Goal: Task Accomplishment & Management: Use online tool/utility

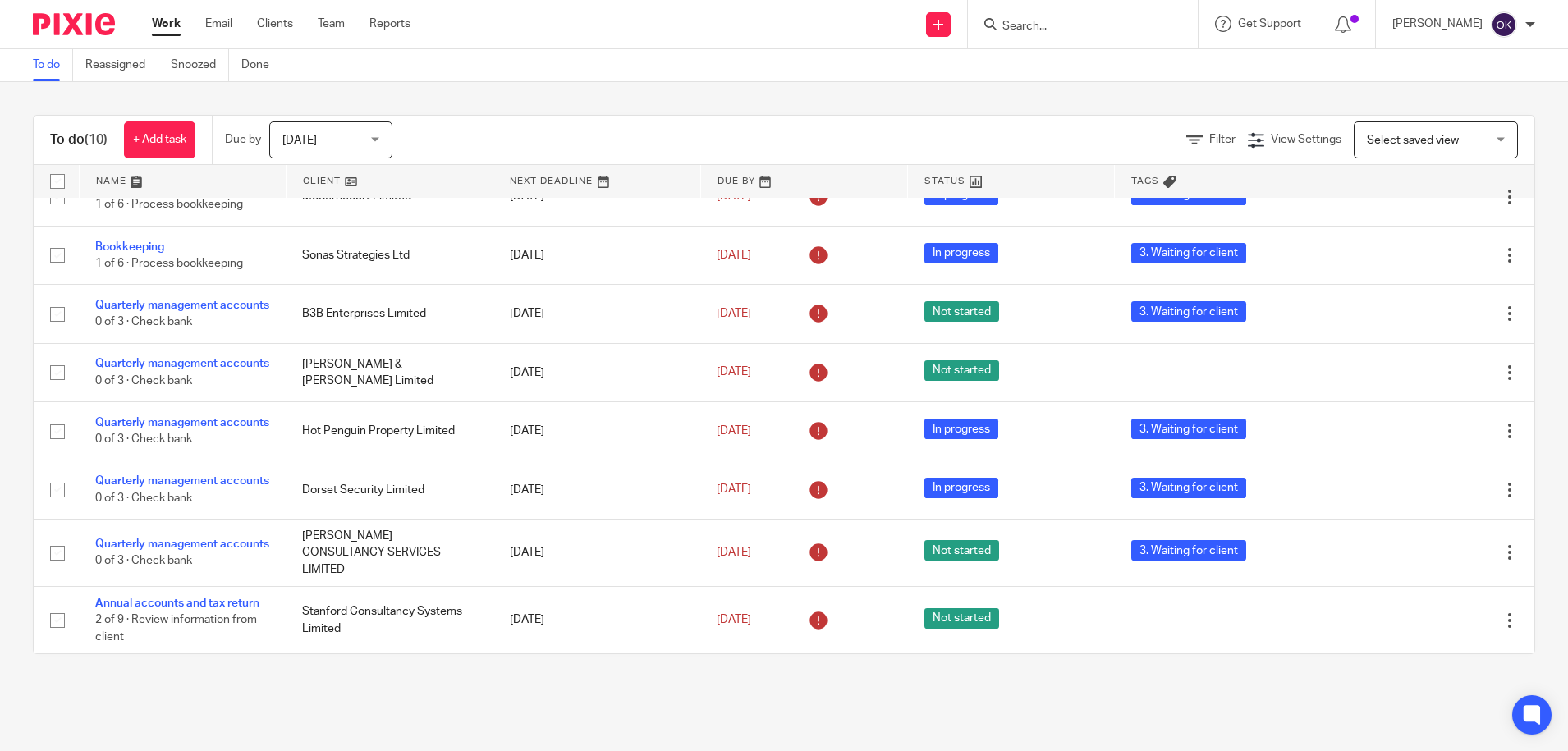
scroll to position [184, 0]
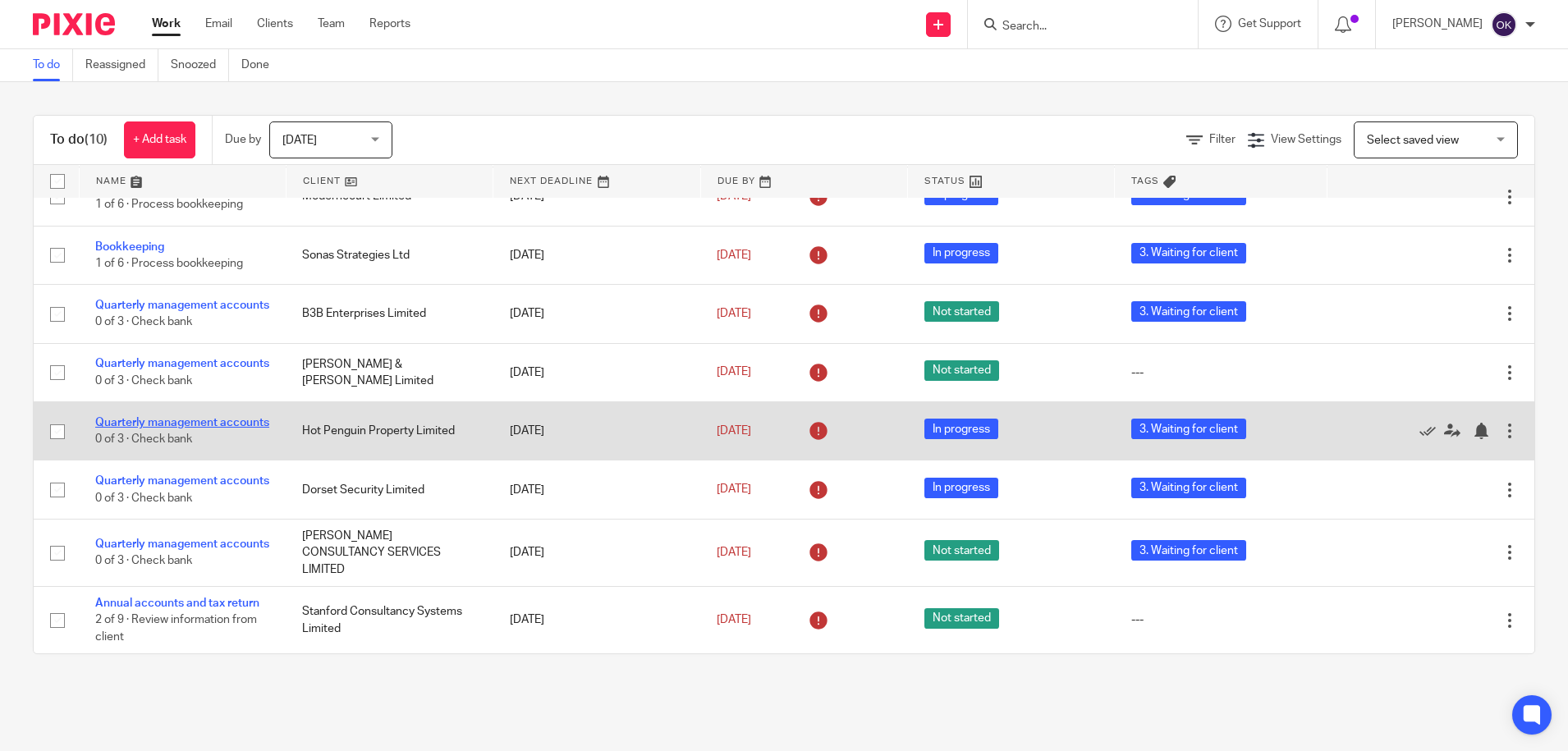
click at [139, 417] on link "Quarterly management accounts" at bounding box center [182, 423] width 174 height 12
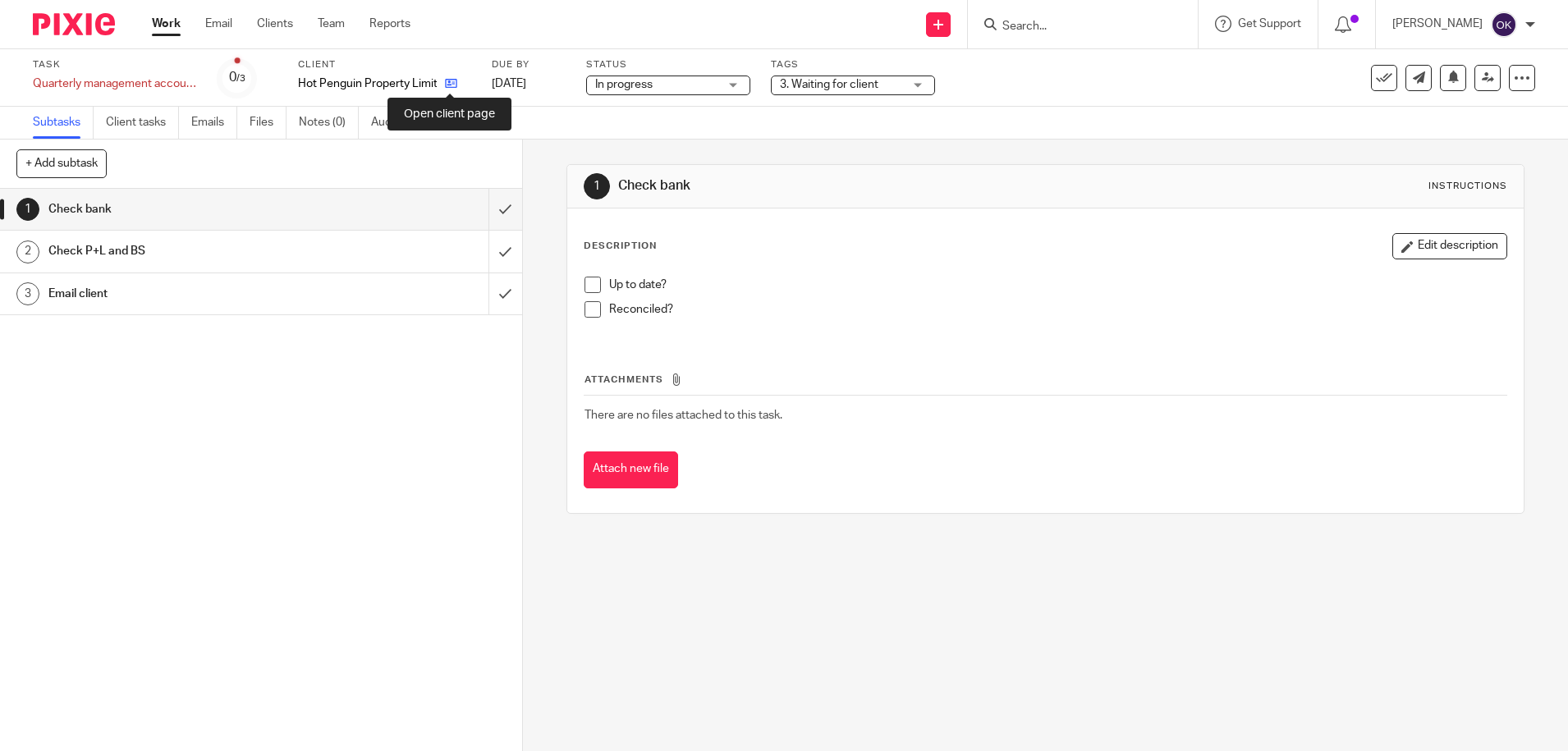
click at [450, 80] on icon at bounding box center [451, 83] width 13 height 13
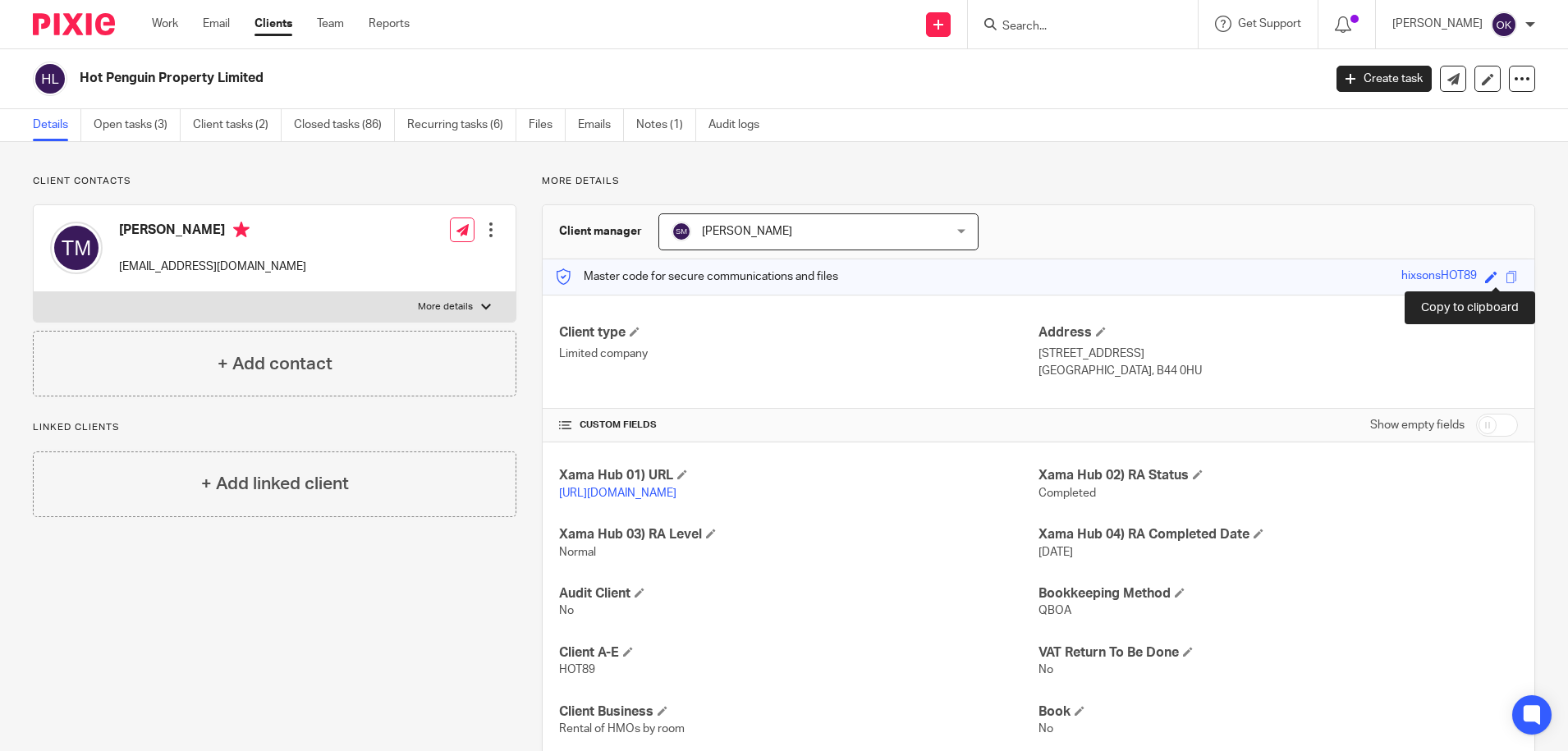
click at [1505, 276] on span at bounding box center [1511, 277] width 13 height 13
click at [82, 20] on img at bounding box center [74, 24] width 82 height 22
